Goal: Task Accomplishment & Management: Manage account settings

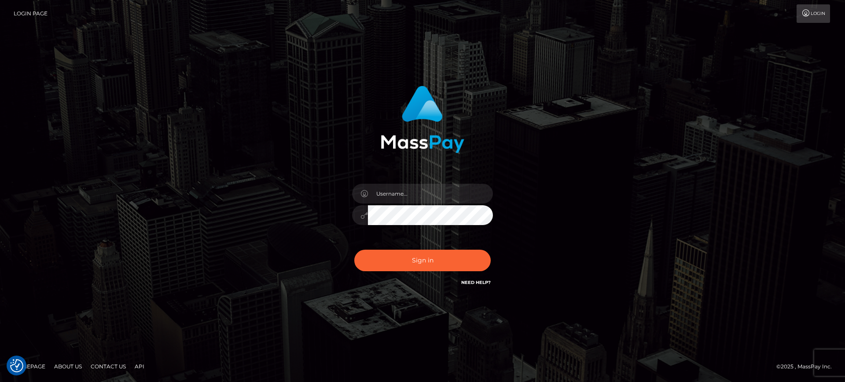
type input "gunjan.k"
click at [423, 259] on button "Sign in" at bounding box center [422, 261] width 136 height 22
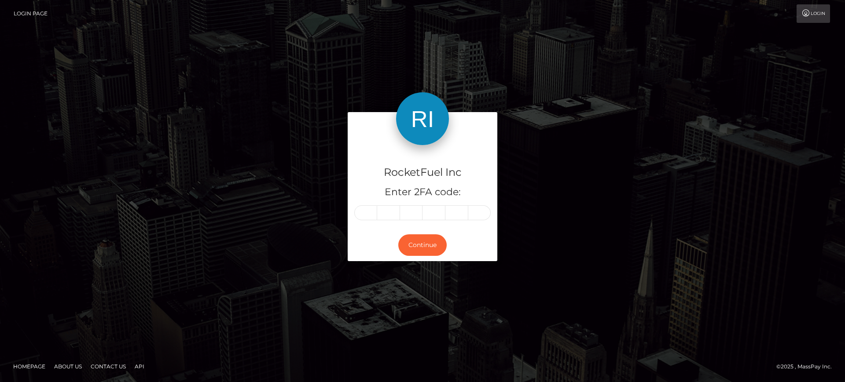
click at [368, 212] on input "text" at bounding box center [365, 213] width 23 height 15
type input "7"
type input "5"
type input "7"
type input "3"
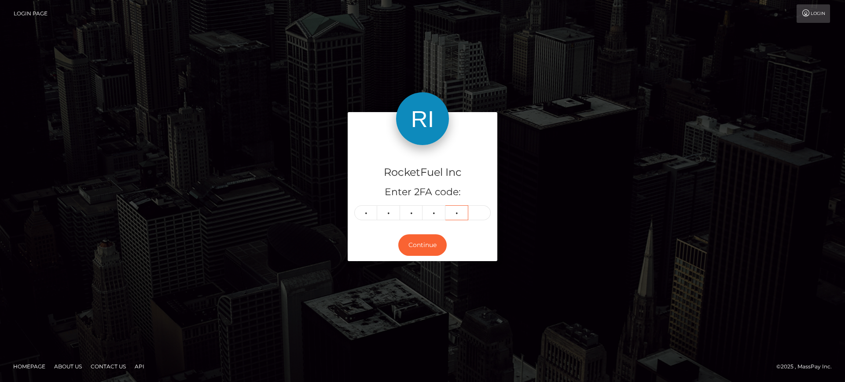
type input "1"
type input "0"
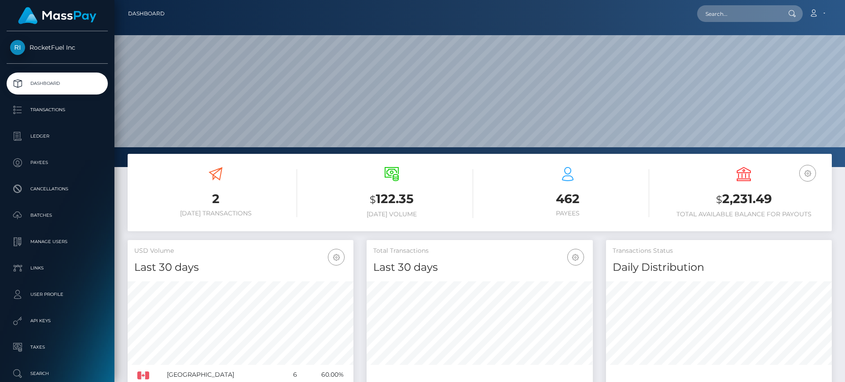
scroll to position [156, 226]
